Goal: Unclear: Browse casually

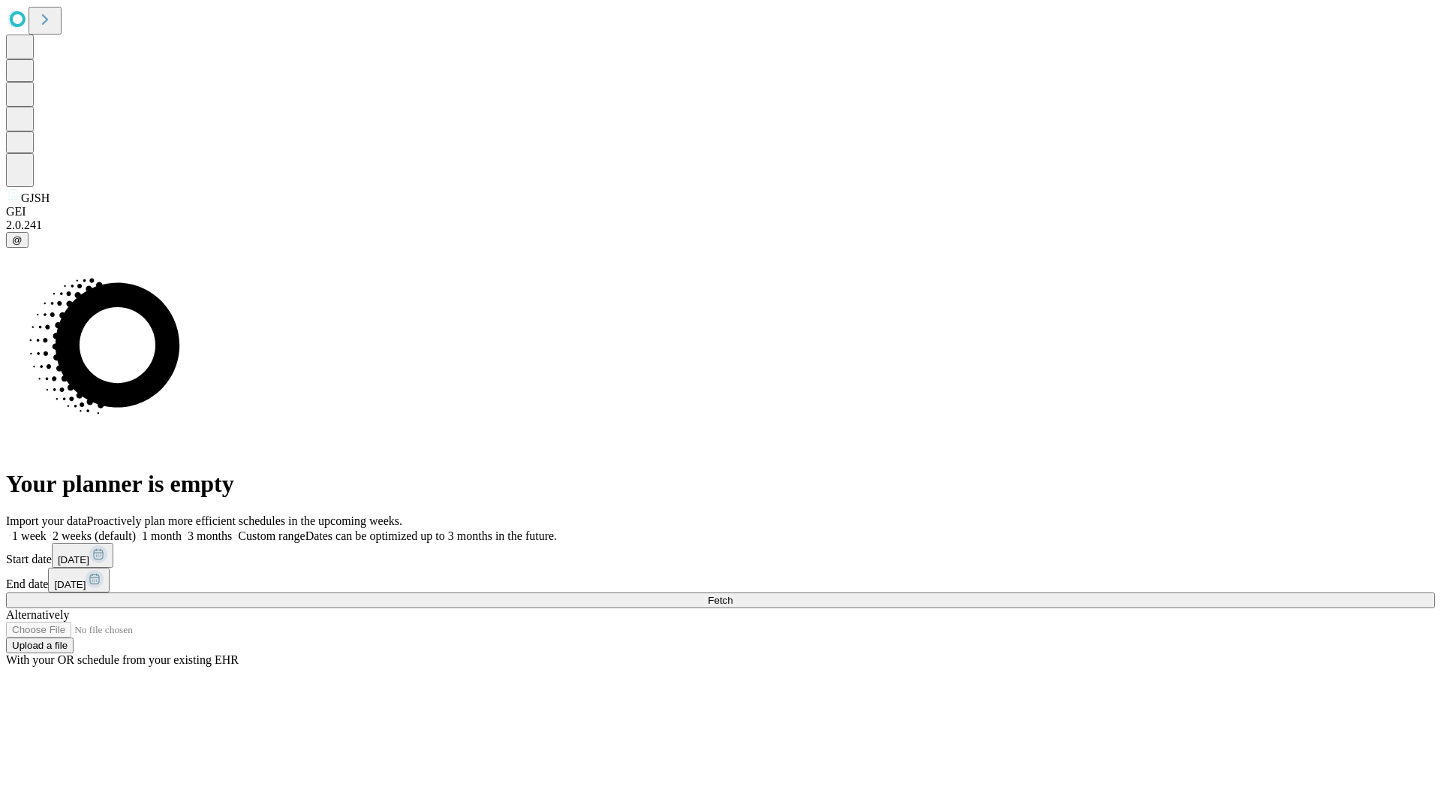
click at [733, 595] on span "Fetch" at bounding box center [720, 600] width 25 height 11
